Goal: Understand process/instructions

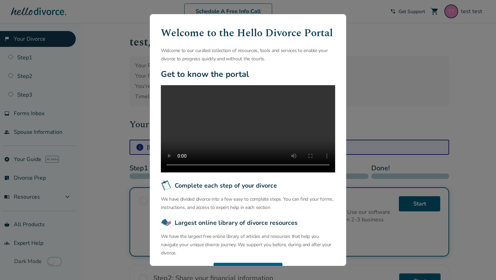
click at [145, 102] on div "Welcome to the Hello Divorce Portal Welcome to our curated collection of resour…" at bounding box center [248, 140] width 496 height 280
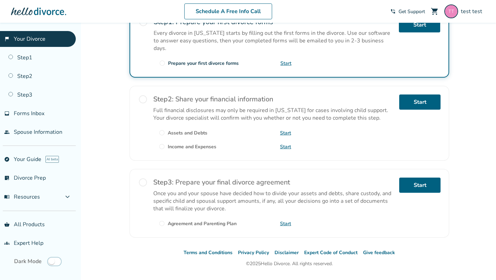
scroll to position [186, 0]
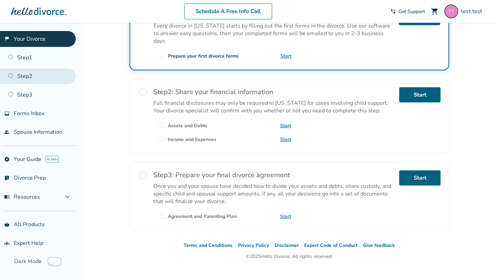
click at [37, 81] on link "Step 2" at bounding box center [38, 76] width 76 height 16
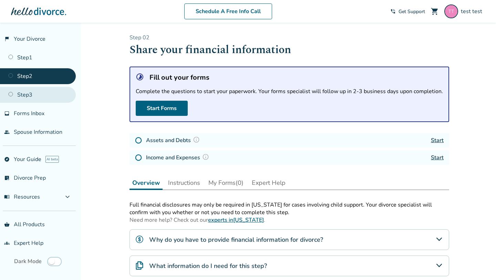
click at [46, 92] on link "Step 3" at bounding box center [38, 95] width 76 height 16
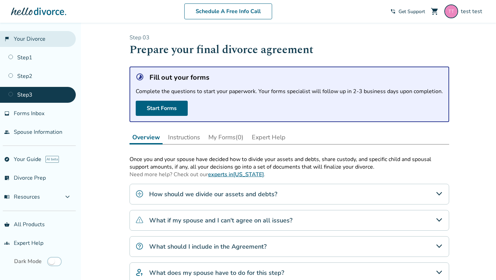
click at [41, 44] on link "flag_2 Your Divorce" at bounding box center [38, 39] width 76 height 16
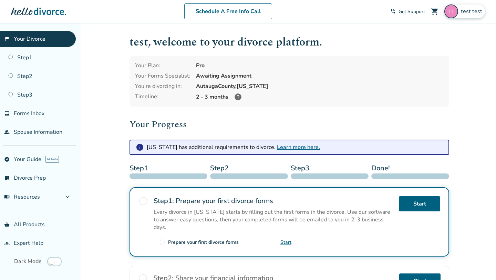
click at [456, 11] on img at bounding box center [452, 11] width 14 height 14
